Goal: Task Accomplishment & Management: Use online tool/utility

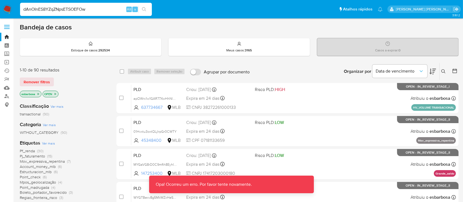
click at [96, 7] on input "dAnOInES8YZqZNpsETSOEFOw" at bounding box center [86, 9] width 132 height 7
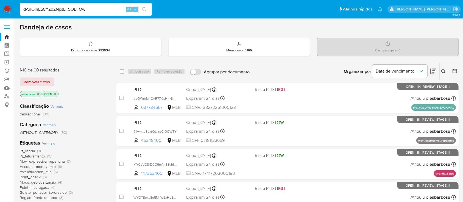
type input "dAnOInES8YZqZNpsETSOEFOw"
click at [23, 10] on input "dAnOInES8YZqZNpsETSOEFOw" at bounding box center [86, 9] width 132 height 7
click at [93, 7] on input "dAnOInES8YZqZNpsETSOEFOw" at bounding box center [86, 9] width 132 height 7
click at [100, 9] on input "dAnOInES8YZqZNpsETSOEFOw" at bounding box center [86, 9] width 132 height 7
click at [89, 9] on input "dAnOInES8YZqZNpsETSOEFOw" at bounding box center [86, 9] width 132 height 7
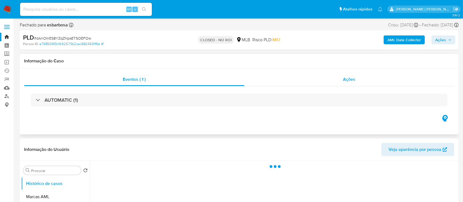
click at [284, 82] on div "Ações" at bounding box center [349, 79] width 210 height 13
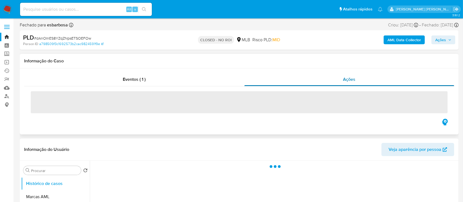
select select "10"
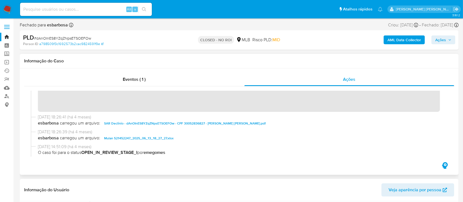
scroll to position [37, 0]
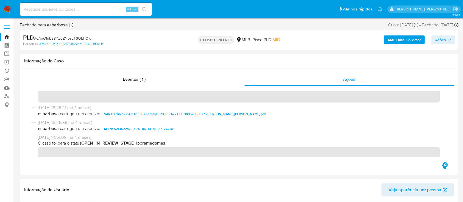
click at [8, 10] on img at bounding box center [7, 9] width 9 height 9
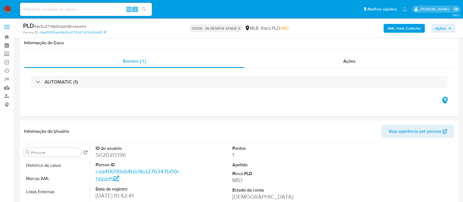
select select "10"
click at [396, 26] on b "AML Data Collector" at bounding box center [405, 28] width 34 height 9
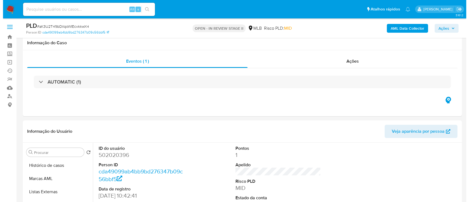
scroll to position [73, 0]
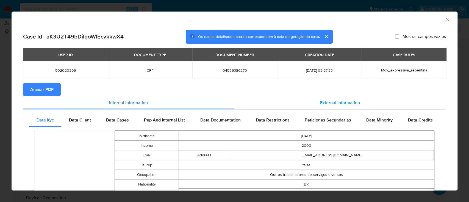
click at [334, 103] on span "External information" at bounding box center [340, 102] width 40 height 6
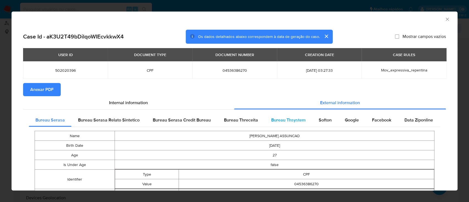
click at [290, 120] on span "Bureau Thsystem" at bounding box center [288, 120] width 34 height 6
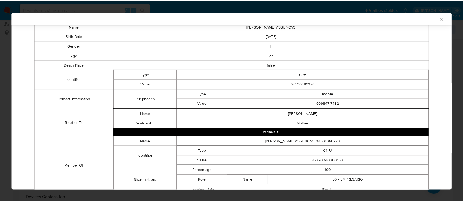
scroll to position [132, 0]
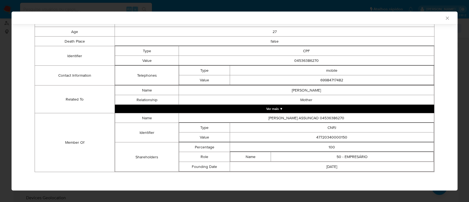
click at [327, 139] on td "47720340000150" at bounding box center [332, 137] width 204 height 10
click at [327, 136] on td "47720340000150" at bounding box center [332, 137] width 204 height 10
drag, startPoint x: 442, startPoint y: 20, endPoint x: 200, endPoint y: 127, distance: 264.3
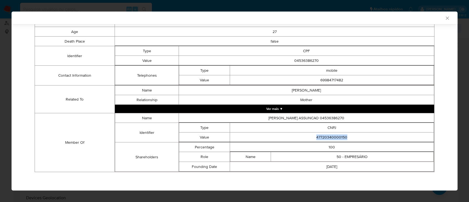
click at [444, 20] on icon "Fechar a janela" at bounding box center [446, 17] width 5 height 5
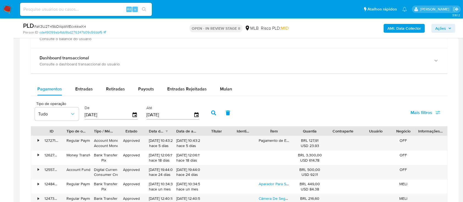
scroll to position [440, 0]
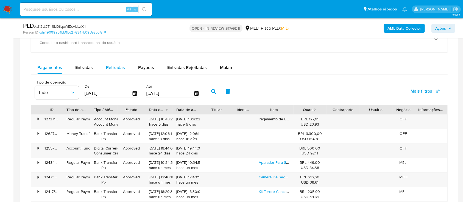
drag, startPoint x: 78, startPoint y: 66, endPoint x: 105, endPoint y: 61, distance: 27.7
click at [79, 66] on span "Entradas" at bounding box center [84, 67] width 18 height 6
select select "10"
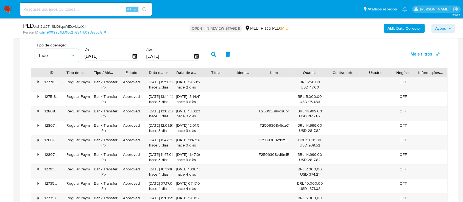
scroll to position [513, 0]
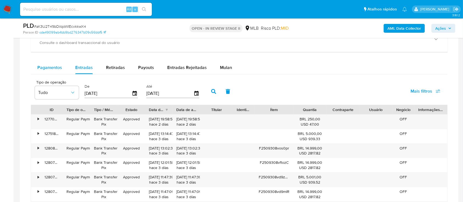
click at [59, 68] on span "Pagamentos" at bounding box center [49, 67] width 25 height 6
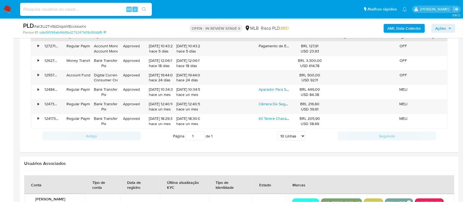
click at [298, 138] on select "5 Linhas 10 Linhas 20 Linhas 25 Linhas 50 Linhas 100 Linhas" at bounding box center [291, 135] width 28 height 9
click at [238, 150] on div at bounding box center [239, 25] width 439 height 253
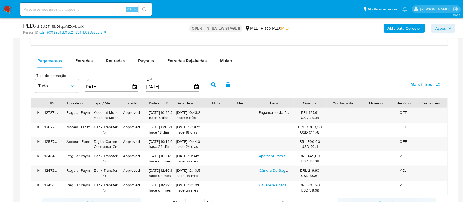
scroll to position [440, 0]
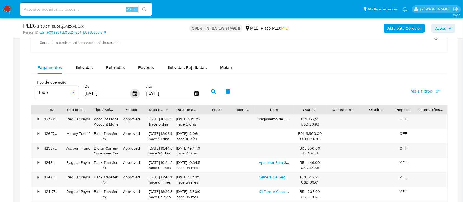
click at [135, 93] on icon "button" at bounding box center [135, 94] width 10 height 10
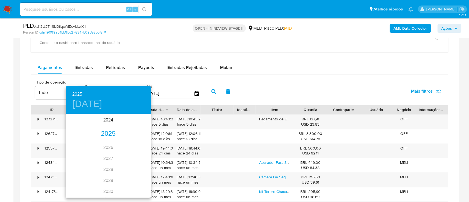
click at [104, 132] on div "2025" at bounding box center [108, 133] width 85 height 11
click at [107, 144] on div "may." at bounding box center [108, 145] width 28 height 21
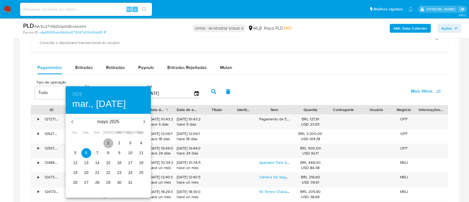
click at [110, 143] on span "1" at bounding box center [108, 142] width 10 height 5
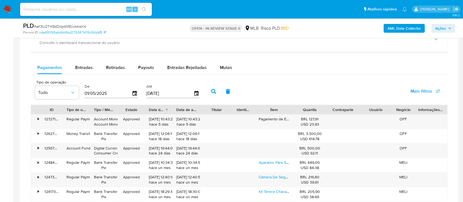
click at [213, 90] on icon "button" at bounding box center [213, 91] width 5 height 5
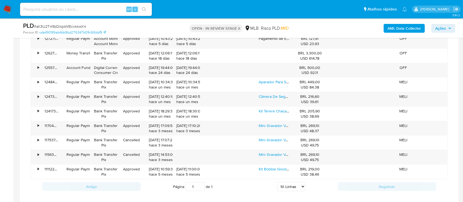
scroll to position [549, 0]
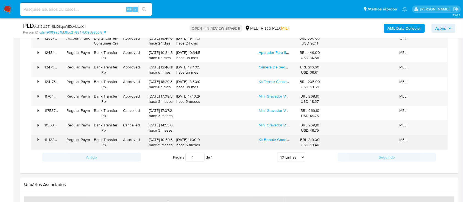
click at [36, 141] on div "•" at bounding box center [36, 142] width 10 height 14
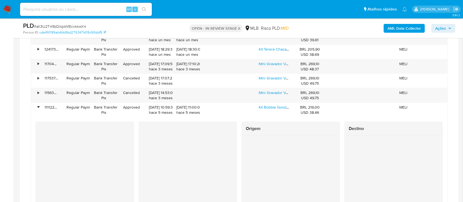
scroll to position [623, 0]
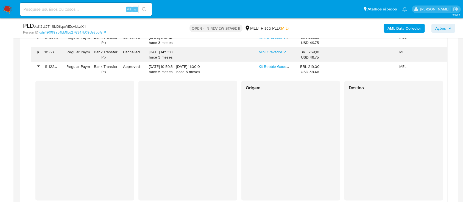
click at [40, 52] on div "•" at bounding box center [36, 55] width 10 height 14
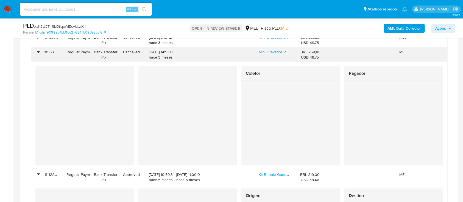
click at [40, 51] on div "• 115630287761 Regular Payment Bank Transfer Pix Cancelled 23/06/2025 14:53:04 …" at bounding box center [239, 55] width 416 height 14
click at [40, 52] on div "•" at bounding box center [36, 55] width 10 height 14
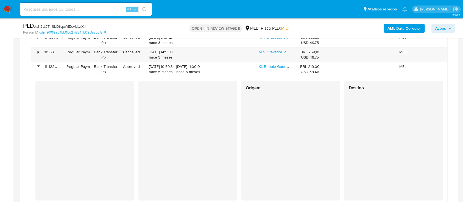
click at [440, 29] on span "Ações" at bounding box center [440, 28] width 11 height 9
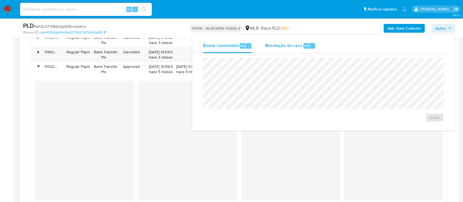
click at [274, 47] on span "Resolução do caso" at bounding box center [283, 45] width 37 height 6
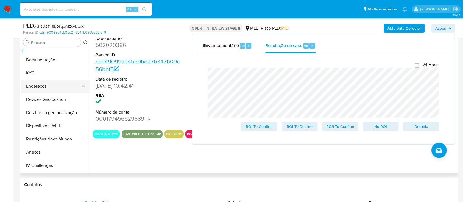
scroll to position [73, 0]
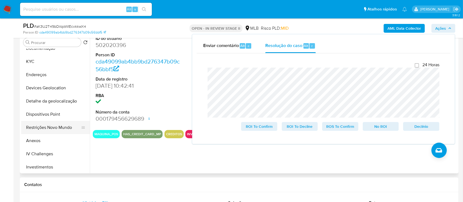
click at [46, 126] on button "Restrições Novo Mundo" at bounding box center [53, 127] width 64 height 13
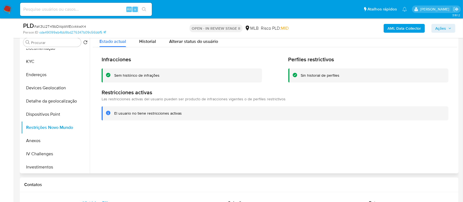
click at [141, 73] on div "Sem histórico de infrações" at bounding box center [136, 75] width 45 height 5
click at [36, 58] on button "KYC" at bounding box center [53, 61] width 64 height 13
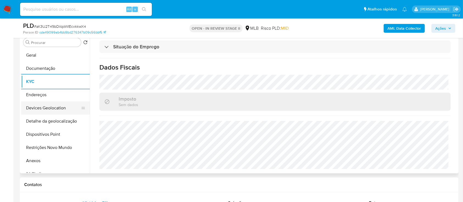
scroll to position [37, 0]
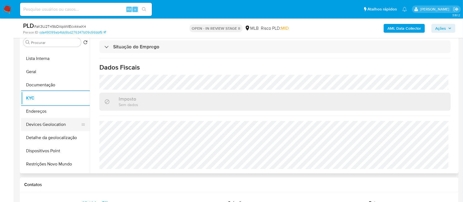
click at [60, 124] on button "Devices Geolocation" at bounding box center [53, 124] width 64 height 13
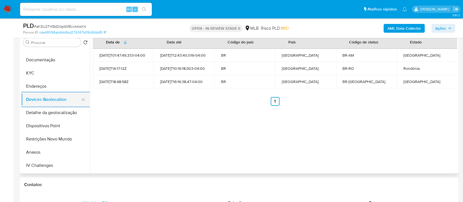
scroll to position [73, 0]
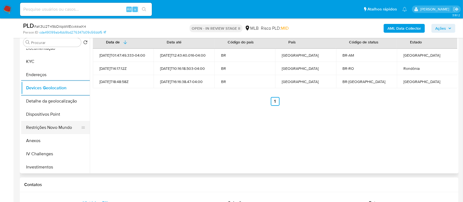
click at [54, 126] on button "Restrições Novo Mundo" at bounding box center [53, 127] width 64 height 13
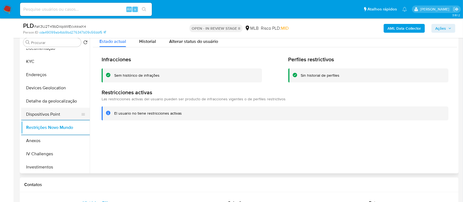
click at [65, 112] on button "Dispositivos Point" at bounding box center [53, 114] width 64 height 13
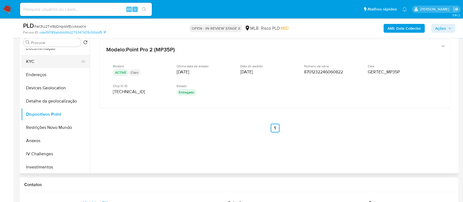
click at [45, 61] on button "KYC" at bounding box center [53, 61] width 64 height 13
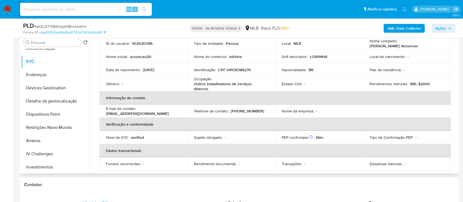
scroll to position [0, 0]
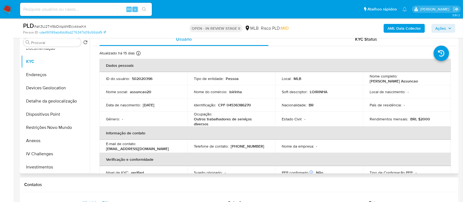
click at [244, 103] on p "CPF 04536386270" at bounding box center [234, 104] width 33 height 5
copy p "04536386270"
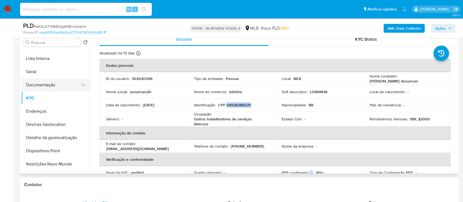
click at [49, 80] on button "Documentação" at bounding box center [53, 84] width 64 height 13
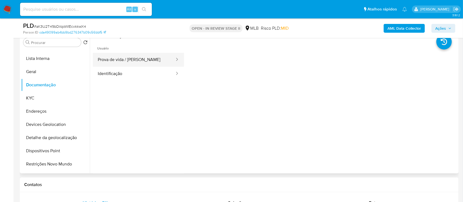
click at [137, 61] on button "Prova de vida / [PERSON_NAME]" at bounding box center [134, 60] width 82 height 14
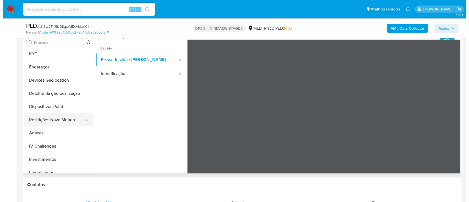
scroll to position [110, 0]
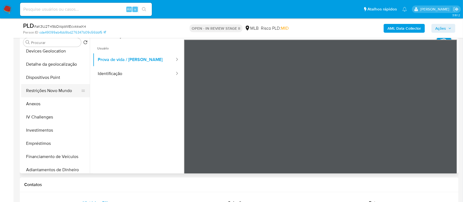
click at [63, 93] on button "Restrições Novo Mundo" at bounding box center [53, 90] width 64 height 13
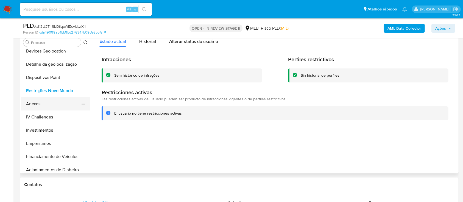
click at [49, 105] on button "Anexos" at bounding box center [53, 103] width 64 height 13
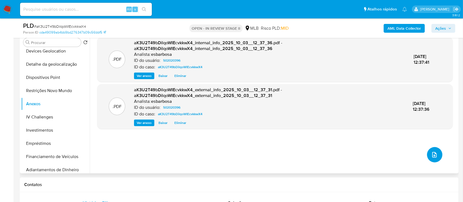
click at [435, 155] on icon "upload-file" at bounding box center [434, 154] width 7 height 7
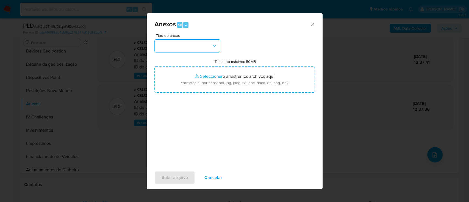
click at [196, 50] on button "button" at bounding box center [187, 45] width 66 height 13
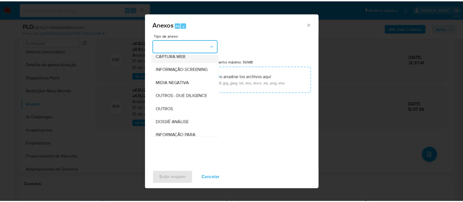
scroll to position [84, 0]
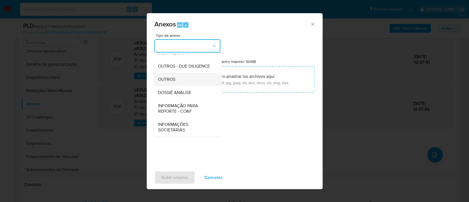
click at [171, 77] on span "OUTROS" at bounding box center [166, 79] width 17 height 5
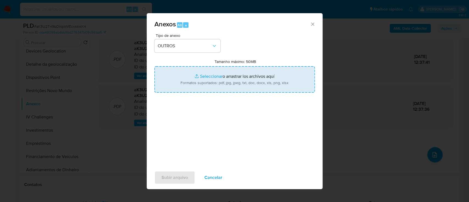
click at [209, 76] on input "Tamanho máximo: 50MB Seleccionar archivos" at bounding box center [234, 79] width 160 height 26
type input "C:\fakepath\Mulan 502020396_2025_10_02_15_10_06.xlsx"
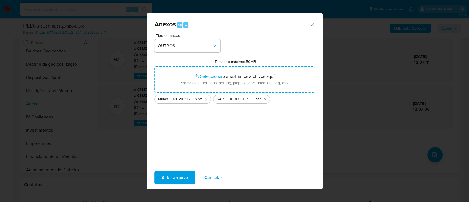
click at [178, 178] on span "Subir arquivo" at bounding box center [175, 177] width 26 height 12
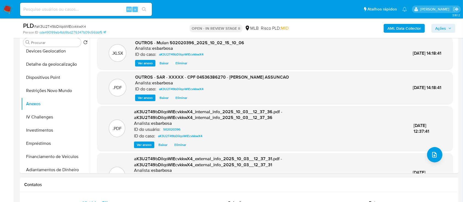
click at [440, 29] on span "Ações" at bounding box center [440, 28] width 11 height 9
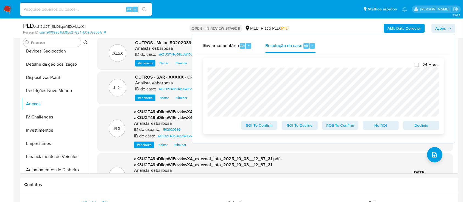
click at [341, 126] on span "ROS To Confirm" at bounding box center [340, 125] width 29 height 8
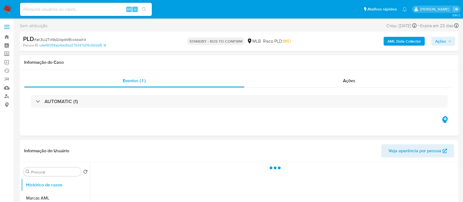
select select "10"
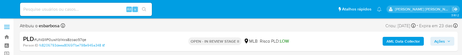
select select "10"
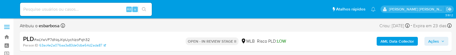
select select "10"
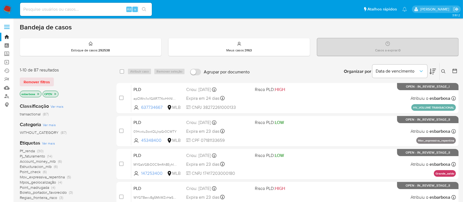
click at [95, 10] on input at bounding box center [86, 9] width 132 height 7
paste input "751916151"
type input "751916151"
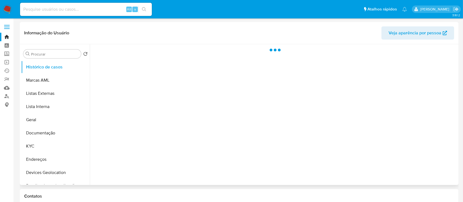
select select "10"
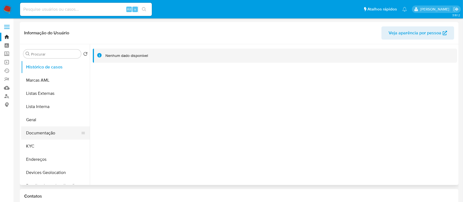
click at [51, 132] on button "Documentação" at bounding box center [53, 132] width 64 height 13
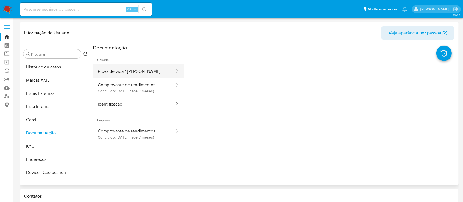
click at [133, 71] on button "Prova de vida / [PERSON_NAME]" at bounding box center [134, 71] width 82 height 14
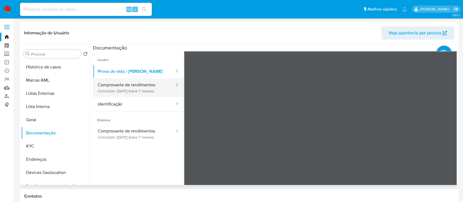
click at [135, 90] on button "Comprovante de rendimentos Concluído: 07/03/2025 (hace 7 meses)" at bounding box center [134, 87] width 82 height 19
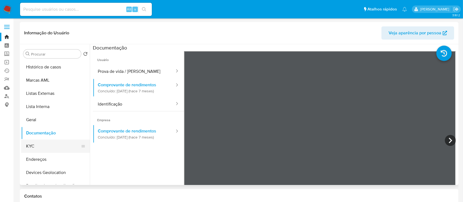
click at [40, 146] on button "KYC" at bounding box center [53, 146] width 64 height 13
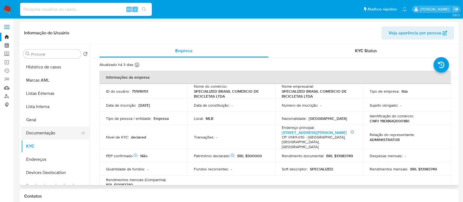
click at [47, 134] on button "Documentação" at bounding box center [53, 132] width 64 height 13
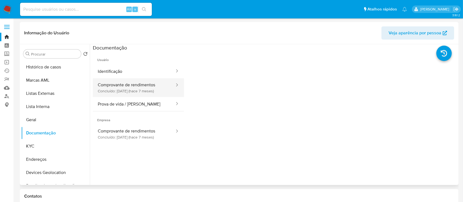
click at [146, 92] on button "Comprovante de rendimentos Concluído: 07/03/2025 (hace 7 meses)" at bounding box center [134, 87] width 82 height 19
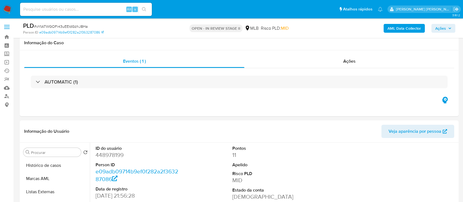
select select "10"
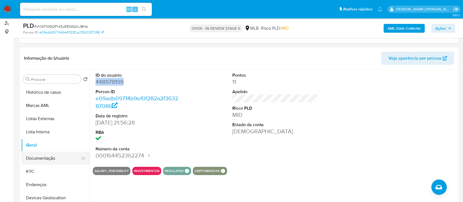
click at [43, 159] on button "Documentação" at bounding box center [53, 158] width 64 height 13
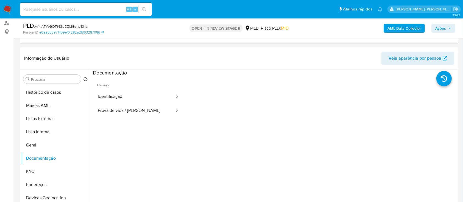
click at [121, 92] on button "Identificação" at bounding box center [134, 97] width 82 height 14
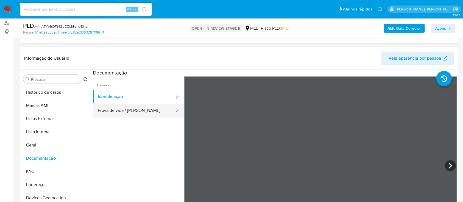
click at [150, 109] on button "Prova de vida / [PERSON_NAME]" at bounding box center [134, 111] width 82 height 14
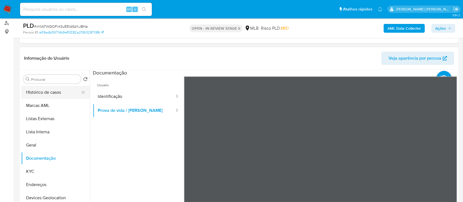
click at [54, 96] on button "Histórico de casos" at bounding box center [53, 92] width 64 height 13
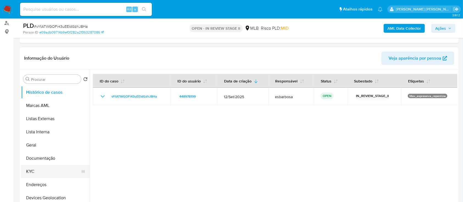
click at [39, 170] on button "KYC" at bounding box center [53, 171] width 64 height 13
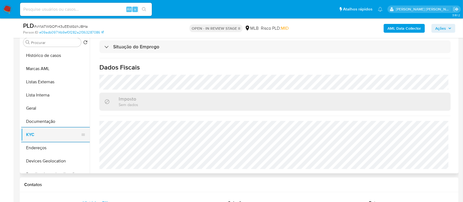
scroll to position [37, 0]
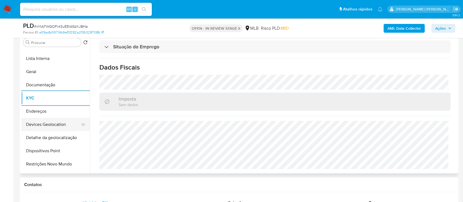
click at [61, 125] on button "Devices Geolocation" at bounding box center [53, 124] width 64 height 13
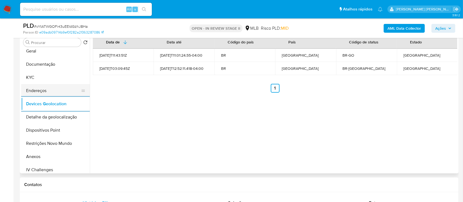
scroll to position [73, 0]
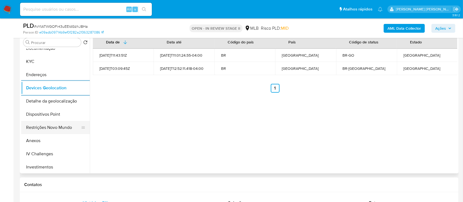
click at [55, 124] on button "Restrições Novo Mundo" at bounding box center [53, 127] width 64 height 13
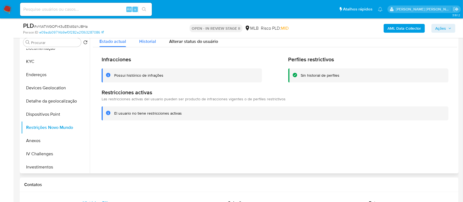
click at [151, 43] on span "Historial" at bounding box center [147, 41] width 17 height 6
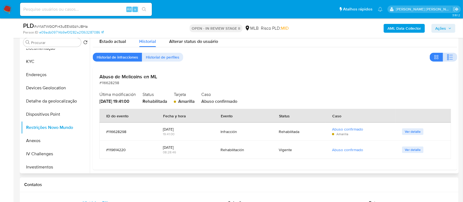
click at [450, 57] on icon "button" at bounding box center [451, 57] width 3 height 1
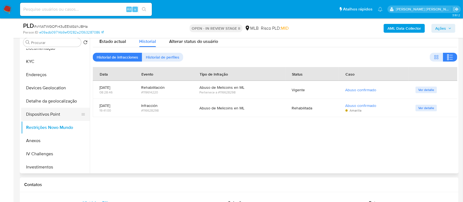
click at [60, 116] on button "Dispositivos Point" at bounding box center [53, 114] width 64 height 13
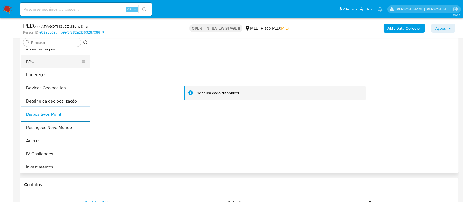
click at [53, 61] on button "KYC" at bounding box center [53, 61] width 64 height 13
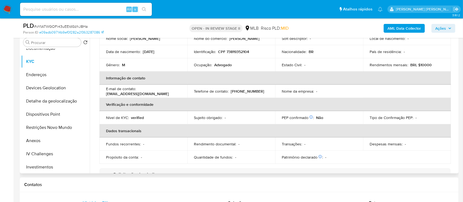
scroll to position [14, 0]
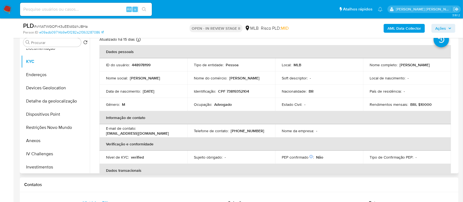
click at [242, 90] on p "CPF 73819352104" at bounding box center [233, 91] width 31 height 5
copy p "73819352104"
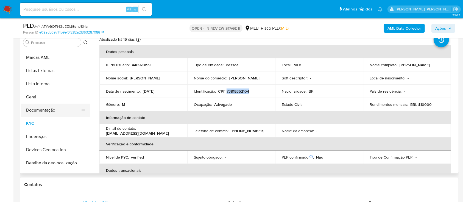
scroll to position [0, 0]
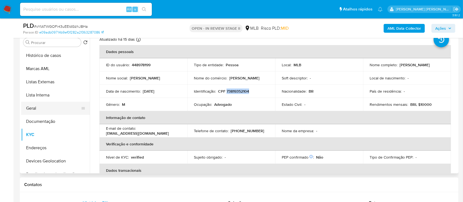
click at [41, 109] on button "Geral" at bounding box center [53, 108] width 64 height 13
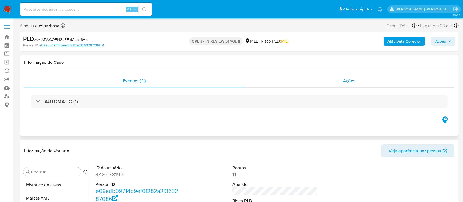
click at [301, 80] on div "Ações" at bounding box center [349, 80] width 210 height 13
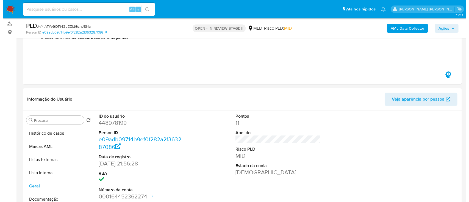
scroll to position [37, 0]
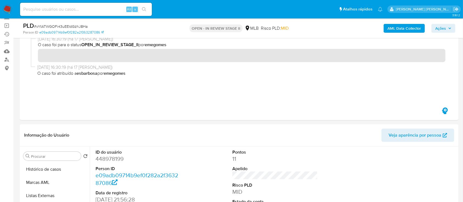
click at [396, 30] on b "AML Data Collector" at bounding box center [405, 28] width 34 height 9
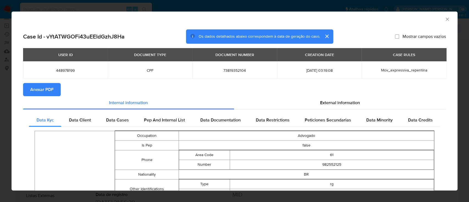
click at [46, 91] on span "Anexar PDF" at bounding box center [41, 90] width 23 height 12
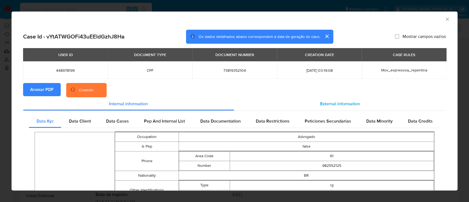
click at [326, 101] on span "External information" at bounding box center [340, 104] width 40 height 6
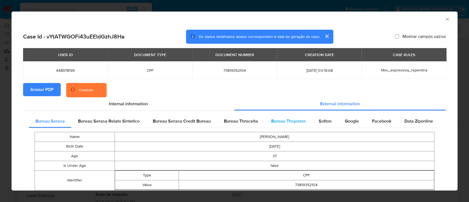
drag, startPoint x: 273, startPoint y: 121, endPoint x: 277, endPoint y: 121, distance: 4.4
click at [274, 121] on span "Bureau Thsystem" at bounding box center [288, 121] width 34 height 6
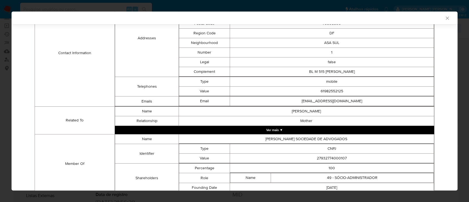
scroll to position [239, 0]
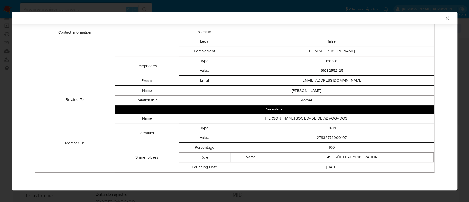
click at [327, 137] on td "27932774000107" at bounding box center [332, 138] width 204 height 10
copy td "27932774000107"
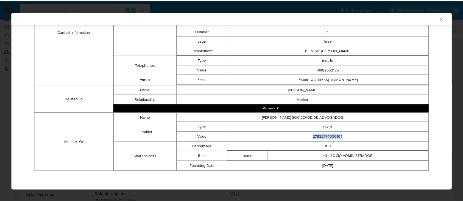
scroll to position [238, 0]
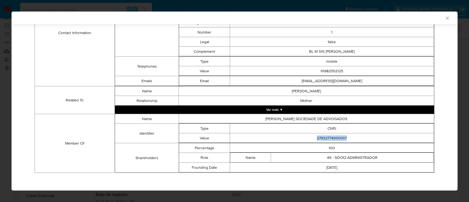
click at [444, 17] on icon "Fechar a janela" at bounding box center [446, 17] width 5 height 5
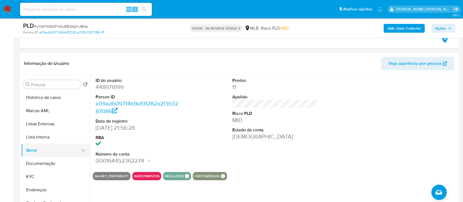
scroll to position [110, 0]
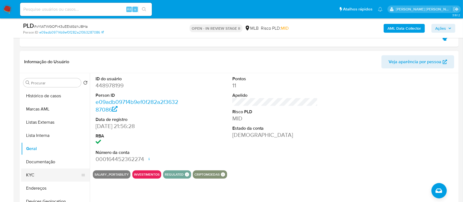
click at [31, 175] on button "KYC" at bounding box center [53, 174] width 64 height 13
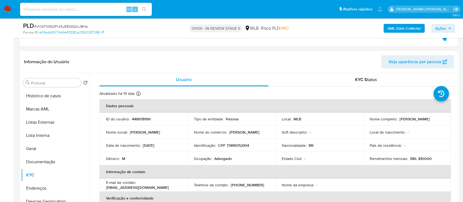
drag, startPoint x: 438, startPoint y: 120, endPoint x: 398, endPoint y: 119, distance: 40.1
click at [398, 119] on div "Nome completo : Eduardo Rosa Marques" at bounding box center [407, 118] width 75 height 5
copy p "Eduardo Rosa Marques"
drag, startPoint x: 233, startPoint y: 158, endPoint x: 191, endPoint y: 160, distance: 41.2
click at [191, 160] on td "Ocupação : Advogado" at bounding box center [231, 158] width 88 height 13
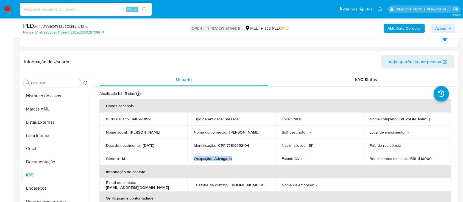
copy div "Ocupação : Advogado"
drag, startPoint x: 435, startPoint y: 27, endPoint x: 363, endPoint y: 26, distance: 71.5
click at [435, 27] on button "Ações" at bounding box center [444, 28] width 24 height 9
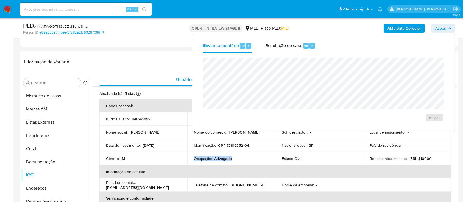
drag, startPoint x: 276, startPoint y: 47, endPoint x: 281, endPoint y: 54, distance: 9.0
click at [277, 49] on div "Resolução do caso Alt r" at bounding box center [290, 46] width 50 height 14
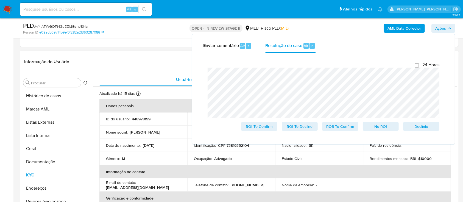
click at [160, 51] on div "Informação do Usuário Veja aparência por pessoa" at bounding box center [239, 62] width 439 height 22
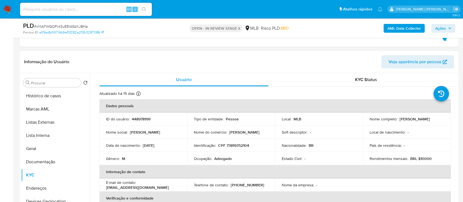
drag, startPoint x: 398, startPoint y: 120, endPoint x: 441, endPoint y: 120, distance: 42.6
click at [441, 120] on div "Nome completo : Eduardo Rosa Marques" at bounding box center [407, 118] width 75 height 5
copy p "Eduardo Rosa Marques"
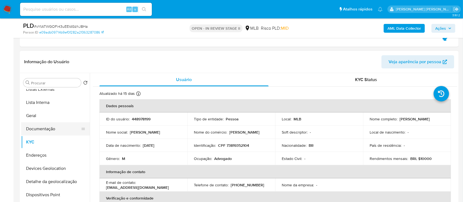
scroll to position [73, 0]
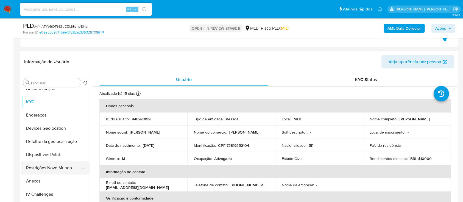
click at [50, 164] on button "Restrições Novo Mundo" at bounding box center [53, 167] width 64 height 13
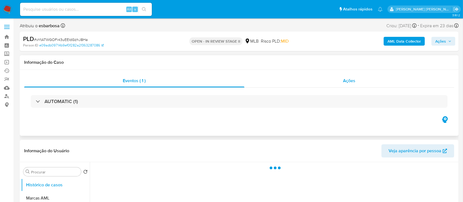
select select "10"
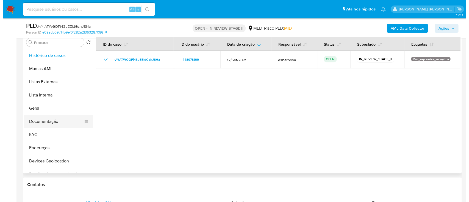
scroll to position [73, 0]
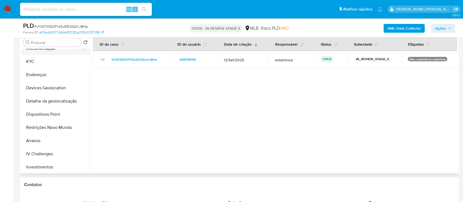
click at [41, 127] on button "Restrições Novo Mundo" at bounding box center [55, 127] width 69 height 13
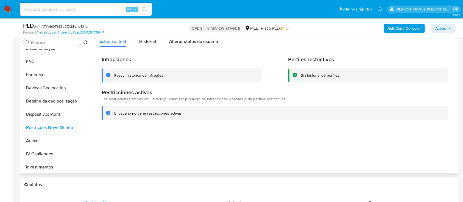
click at [140, 77] on div "Possui histórico de infrações" at bounding box center [138, 75] width 49 height 5
drag, startPoint x: 56, startPoint y: 137, endPoint x: 73, endPoint y: 130, distance: 18.1
click at [56, 137] on button "Anexos" at bounding box center [55, 140] width 69 height 13
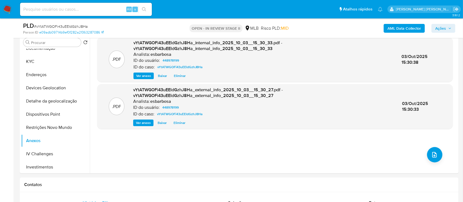
click at [439, 30] on span "Ações" at bounding box center [440, 28] width 11 height 9
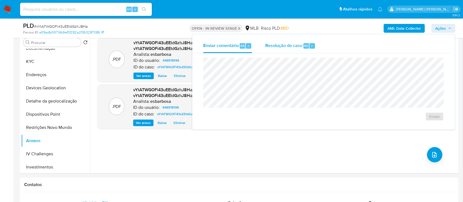
click at [277, 48] on span "Resolução do caso" at bounding box center [283, 45] width 37 height 6
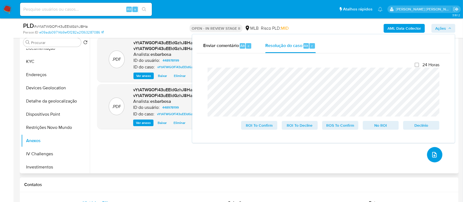
click at [433, 155] on icon "upload-file" at bounding box center [434, 154] width 7 height 7
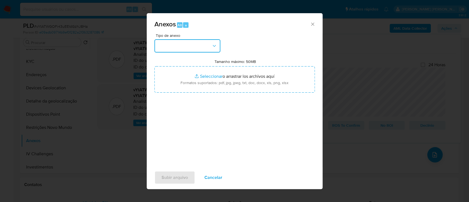
click at [211, 43] on button "button" at bounding box center [187, 45] width 66 height 13
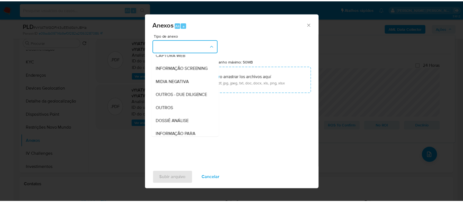
scroll to position [84, 0]
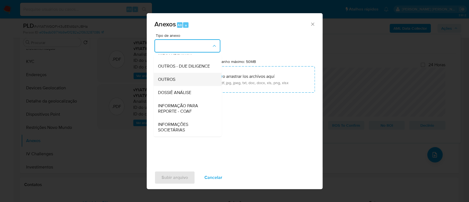
click at [180, 80] on div "OUTROS" at bounding box center [186, 79] width 56 height 13
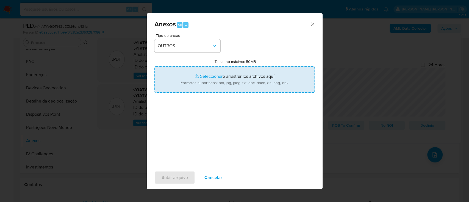
click at [204, 74] on input "Tamanho máximo: 50MB Seleccionar archivos" at bounding box center [234, 79] width 160 height 26
type input "C:\fakepath\Mulan 448978199_2025_10_02_15_11_27.xlsx"
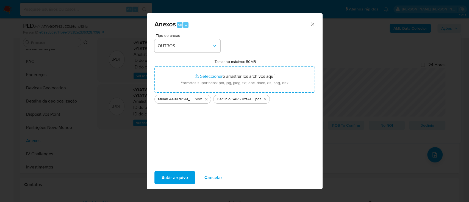
click at [179, 180] on span "Subir arquivo" at bounding box center [175, 177] width 26 height 12
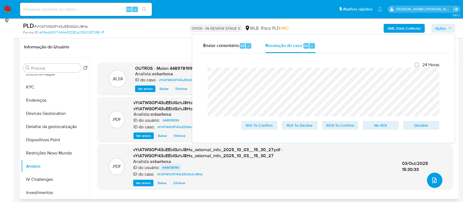
scroll to position [73, 0]
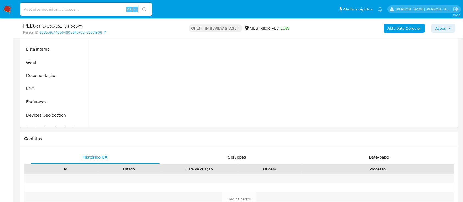
scroll to position [256, 0]
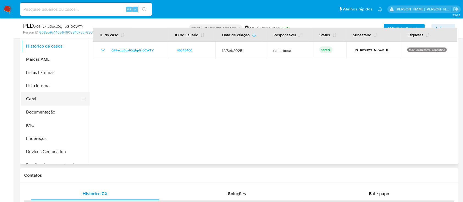
click at [40, 101] on button "Geral" at bounding box center [53, 98] width 64 height 13
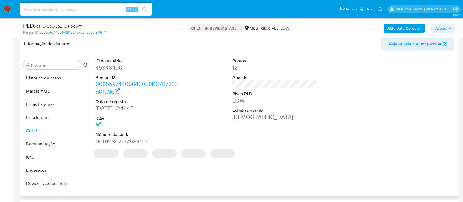
scroll to position [220, 0]
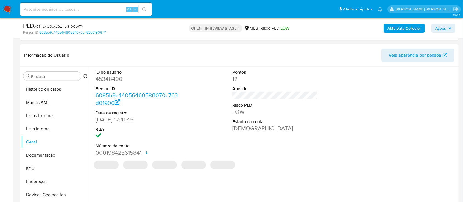
click at [115, 77] on dd "45348400" at bounding box center [139, 79] width 86 height 8
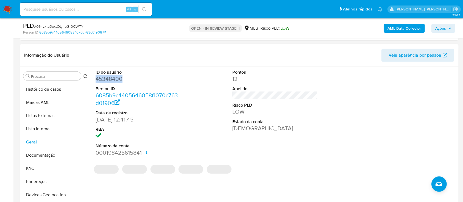
click at [115, 77] on dd "45348400" at bounding box center [139, 79] width 86 height 8
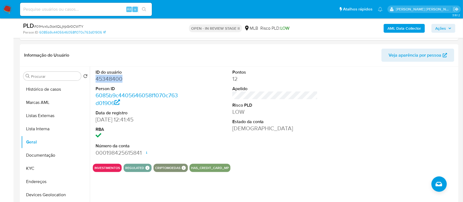
copy dd "45348400"
click at [28, 171] on button "KYC" at bounding box center [55, 168] width 69 height 13
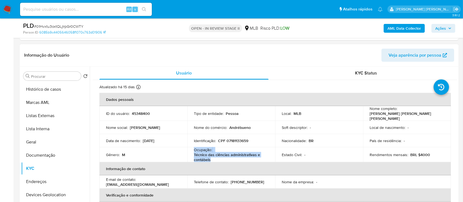
drag, startPoint x: 213, startPoint y: 158, endPoint x: 193, endPoint y: 148, distance: 22.6
click at [193, 148] on td "Ocupação : Técnico das ciências administrativas e contábeis" at bounding box center [231, 154] width 88 height 15
copy div "Ocupação : Técnico das ciências administrativas e contábeis"
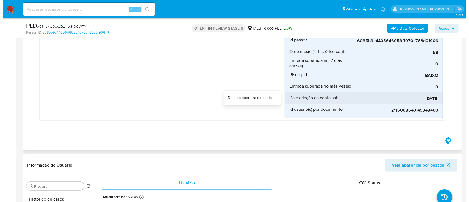
scroll to position [0, 0]
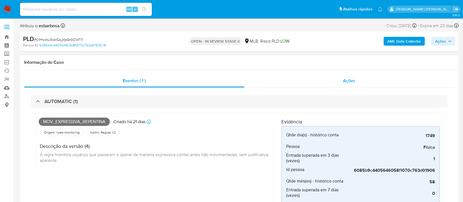
click at [287, 82] on div "Ações" at bounding box center [349, 80] width 210 height 13
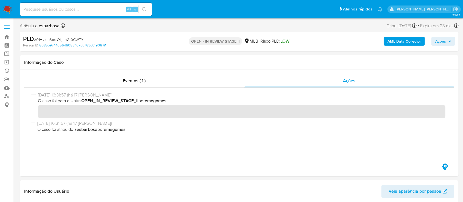
click at [401, 42] on b "AML Data Collector" at bounding box center [405, 41] width 34 height 9
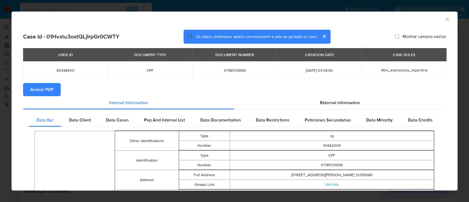
click at [42, 90] on span "Anexar PDF" at bounding box center [41, 90] width 23 height 12
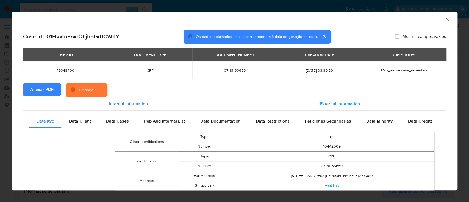
click at [331, 104] on span "External information" at bounding box center [340, 104] width 40 height 6
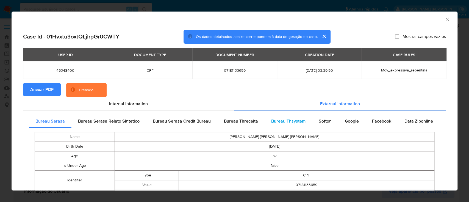
click at [283, 120] on span "Bureau Thsystem" at bounding box center [288, 121] width 34 height 6
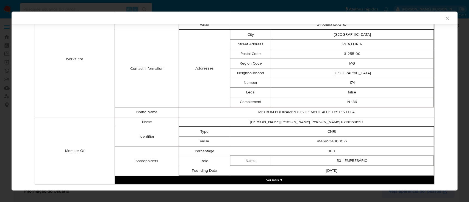
scroll to position [402, 0]
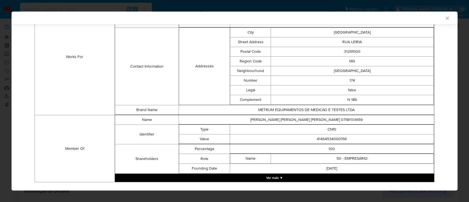
click at [327, 137] on td "41464534000156" at bounding box center [332, 139] width 204 height 10
copy td "41464534000156"
click at [273, 174] on button "Ver mais ▼" at bounding box center [274, 178] width 319 height 8
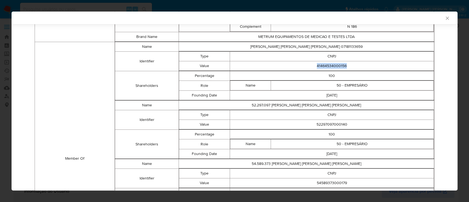
scroll to position [512, 0]
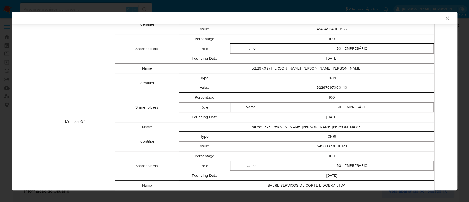
click at [331, 85] on td "52297097000140" at bounding box center [332, 88] width 204 height 10
copy td "52297097000140"
click at [336, 141] on td "54589373000179" at bounding box center [332, 146] width 204 height 10
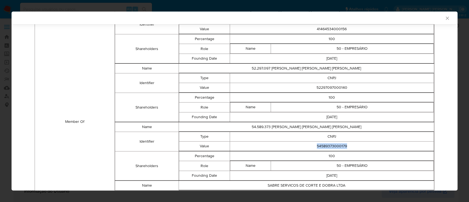
copy td "54589373000179"
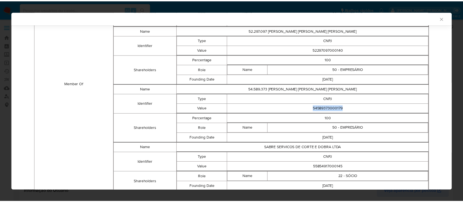
scroll to position [576, 0]
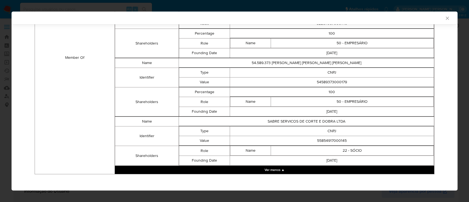
click at [332, 139] on td "55854917000145" at bounding box center [332, 141] width 204 height 10
copy td "55854917000145"
click at [444, 18] on icon "Fechar a janela" at bounding box center [446, 17] width 5 height 5
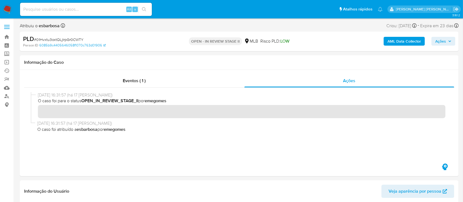
click at [439, 40] on span "Ações" at bounding box center [440, 41] width 11 height 9
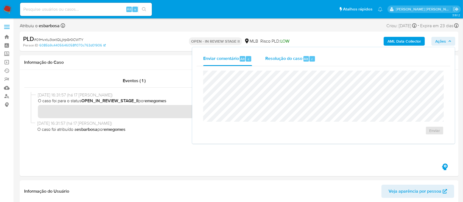
click at [281, 61] on span "Resolução do caso" at bounding box center [283, 58] width 37 height 6
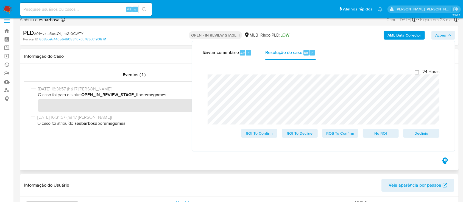
scroll to position [73, 0]
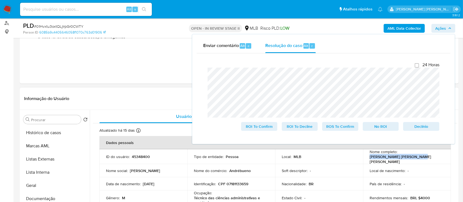
drag, startPoint x: 422, startPoint y: 159, endPoint x: 367, endPoint y: 157, distance: 54.7
click at [367, 157] on td "Nome completo : Andre Dias Nogueira Bueno" at bounding box center [407, 156] width 88 height 15
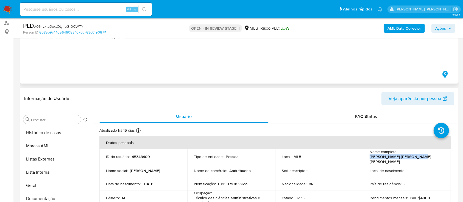
copy p "Andre Dias Nogueira Bueno"
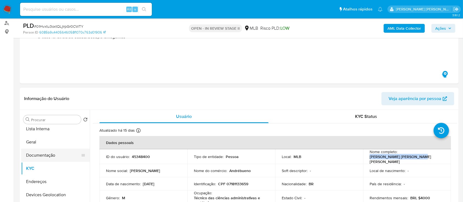
scroll to position [37, 0]
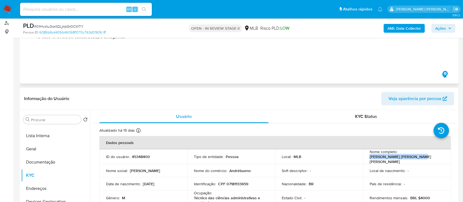
drag, startPoint x: 46, startPoint y: 160, endPoint x: 151, endPoint y: 63, distance: 143.3
click at [46, 160] on button "Documentação" at bounding box center [55, 161] width 69 height 13
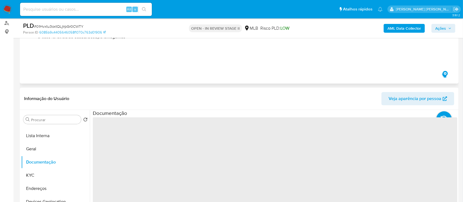
scroll to position [110, 0]
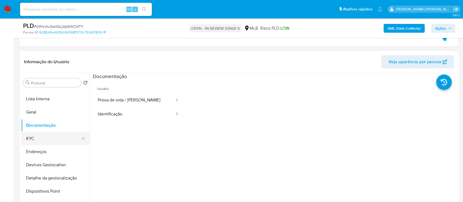
click at [58, 135] on button "KYC" at bounding box center [53, 138] width 64 height 13
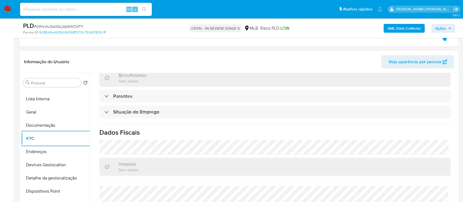
scroll to position [235, 0]
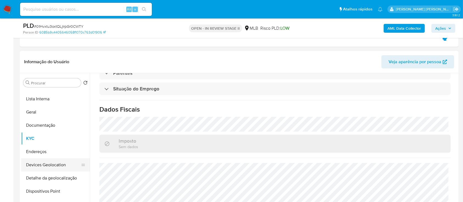
click at [65, 167] on button "Devices Geolocation" at bounding box center [53, 164] width 64 height 13
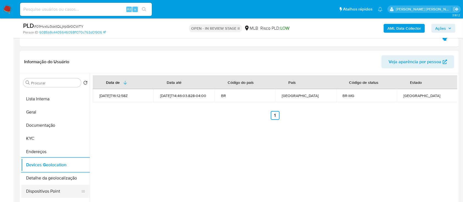
click at [51, 190] on button "Dispositivos Point" at bounding box center [53, 191] width 64 height 13
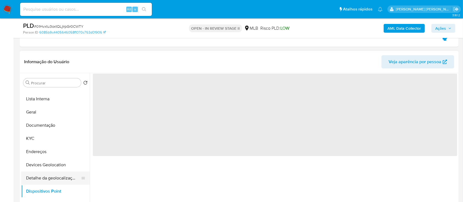
scroll to position [73, 0]
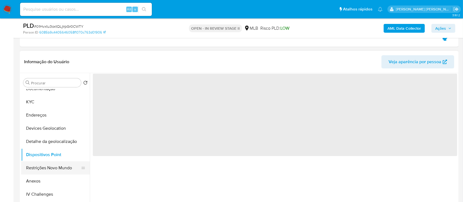
click at [55, 170] on button "Restrições Novo Mundo" at bounding box center [53, 167] width 64 height 13
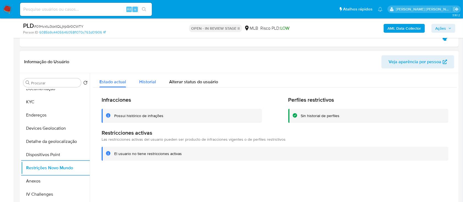
click at [149, 80] on span "Historial" at bounding box center [147, 82] width 17 height 6
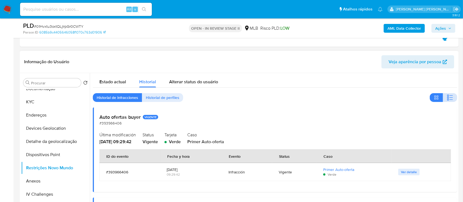
click at [450, 96] on icon "button" at bounding box center [450, 97] width 7 height 7
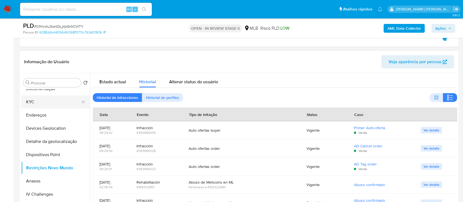
click at [48, 101] on button "KYC" at bounding box center [53, 101] width 64 height 13
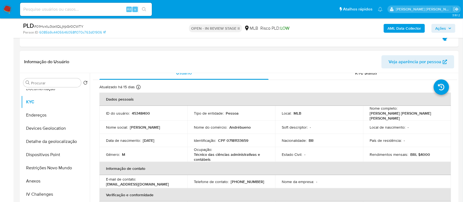
scroll to position [0, 0]
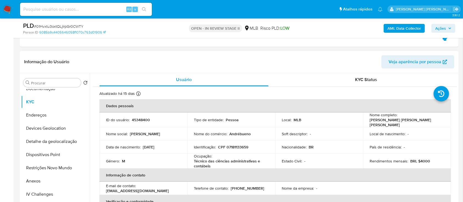
click at [244, 145] on p "CPF 07181133659" at bounding box center [233, 147] width 30 height 5
copy p "07181133659"
click at [30, 177] on button "Anexos" at bounding box center [53, 180] width 64 height 13
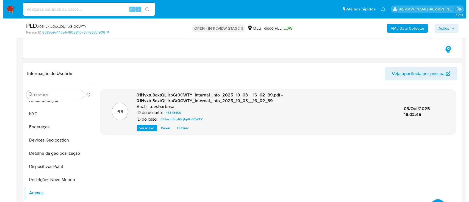
scroll to position [110, 0]
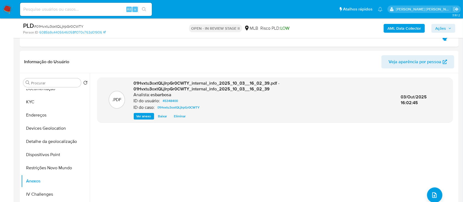
click at [391, 30] on b "AML Data Collector" at bounding box center [405, 28] width 34 height 9
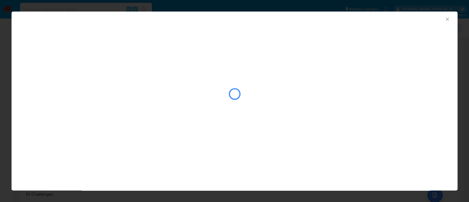
click at [446, 21] on icon "Fechar a janela" at bounding box center [446, 18] width 5 height 5
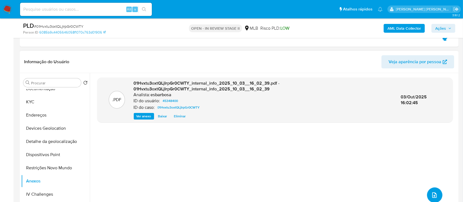
click at [432, 197] on icon "upload-file" at bounding box center [434, 195] width 7 height 7
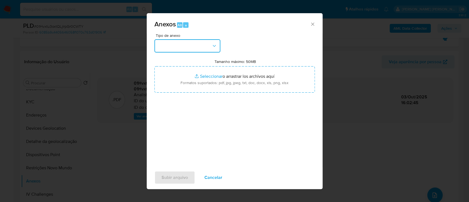
click at [193, 45] on button "button" at bounding box center [187, 45] width 66 height 13
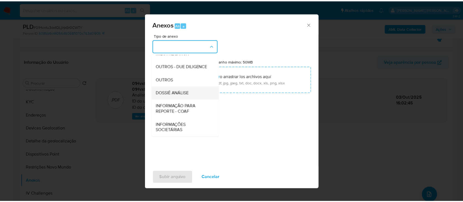
scroll to position [84, 0]
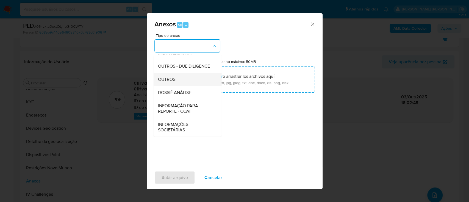
click at [163, 80] on span "OUTROS" at bounding box center [166, 79] width 17 height 5
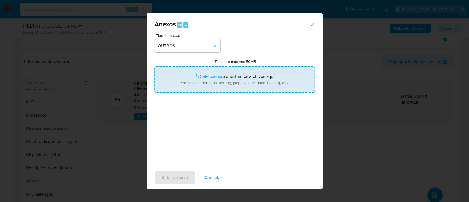
click at [203, 77] on input "Tamanho máximo: 50MB Seleccionar archivos" at bounding box center [234, 79] width 160 height 26
type input "C:\fakepath\Declinio SAR - 01Hvxtu3oxtQLjIrpGr0CWTY - CPF 07181133659 - ANDRE D…"
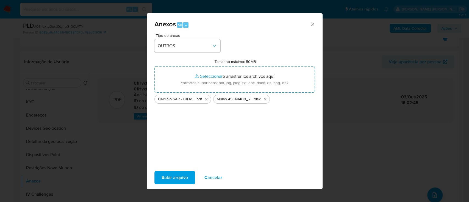
click at [178, 178] on span "Subir arquivo" at bounding box center [175, 177] width 26 height 12
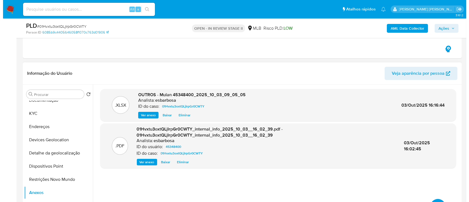
scroll to position [110, 0]
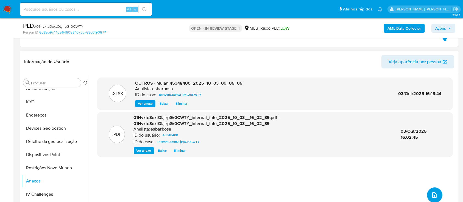
click at [433, 195] on icon "upload-file" at bounding box center [434, 195] width 7 height 7
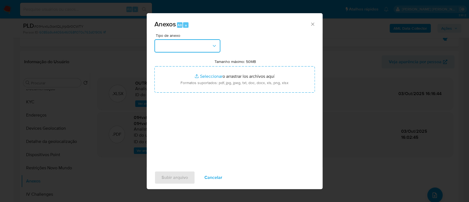
click at [196, 41] on button "button" at bounding box center [187, 45] width 66 height 13
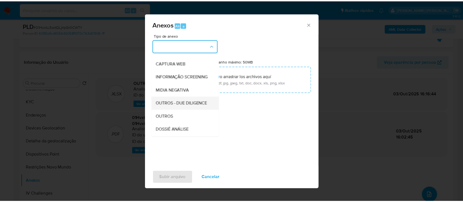
scroll to position [73, 0]
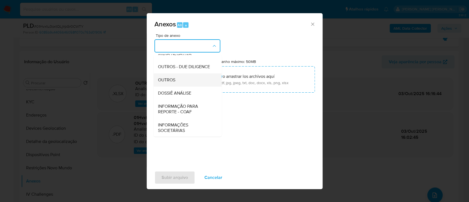
click at [168, 83] on span "OUTROS" at bounding box center [166, 79] width 17 height 5
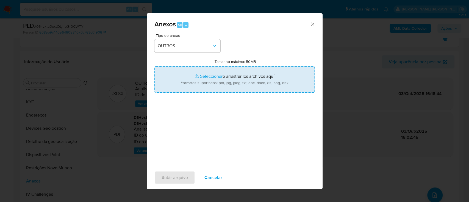
click at [215, 75] on input "Tamanho máximo: 50MB Seleccionar archivos" at bounding box center [234, 79] width 160 height 26
type input "C:\fakepath\Declinio SAR - 01Hvxtu3oxtQLjIrpGr0CWTY - CPF 07181133659 - ANDRE D…"
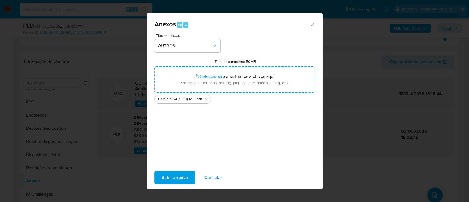
click at [176, 176] on span "Subir arquivo" at bounding box center [175, 177] width 26 height 12
click at [173, 180] on span "Subir arquivo" at bounding box center [175, 177] width 26 height 12
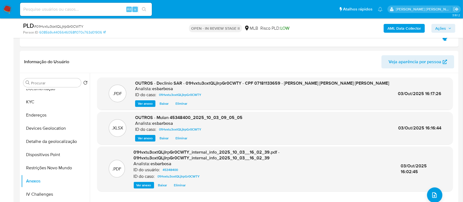
click at [437, 27] on span "Ações" at bounding box center [440, 28] width 11 height 9
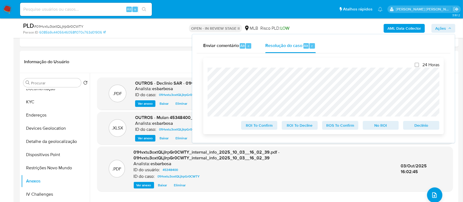
click at [370, 125] on span "No ROI" at bounding box center [381, 125] width 29 height 8
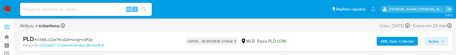
select select "10"
